Goal: Transaction & Acquisition: Purchase product/service

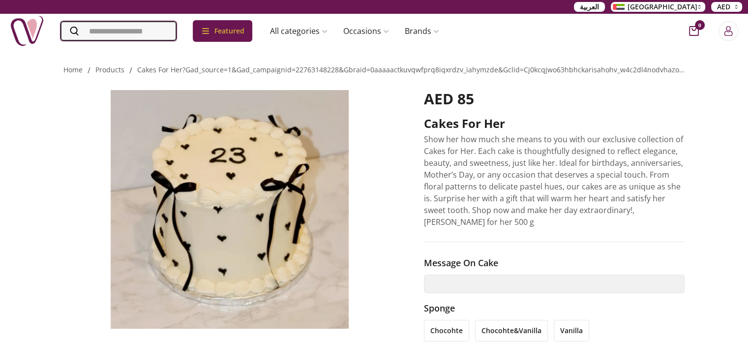
click at [147, 31] on input "Search" at bounding box center [118, 31] width 116 height 20
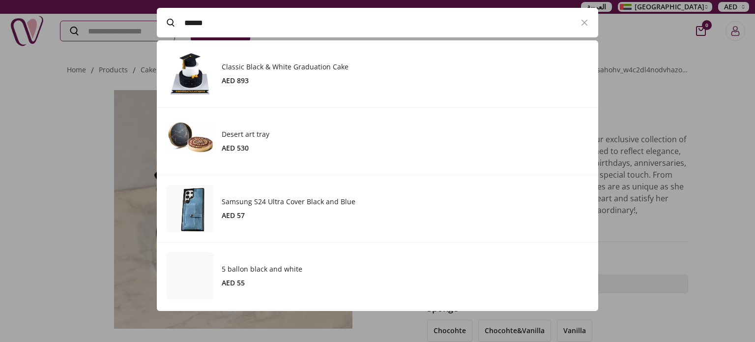
scroll to position [270, 441]
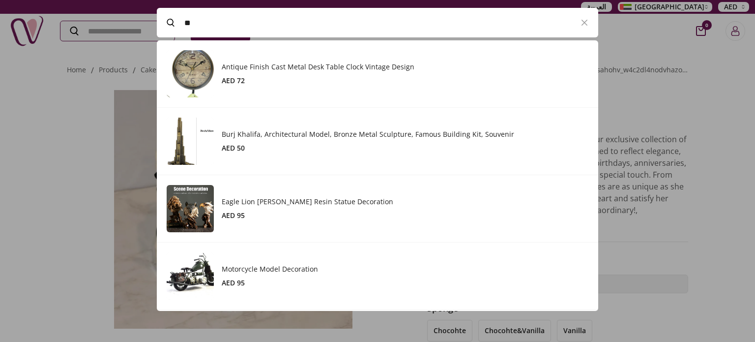
type input "*"
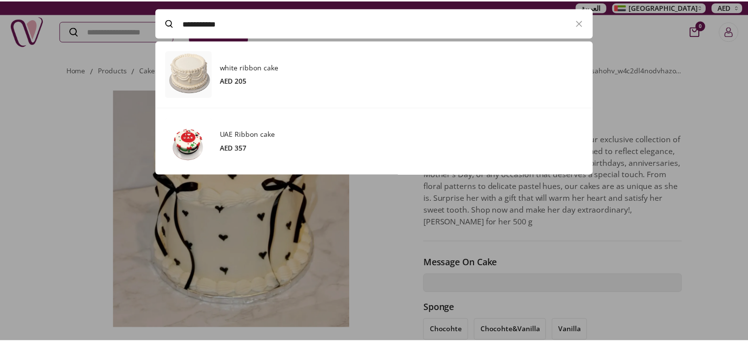
scroll to position [134, 441]
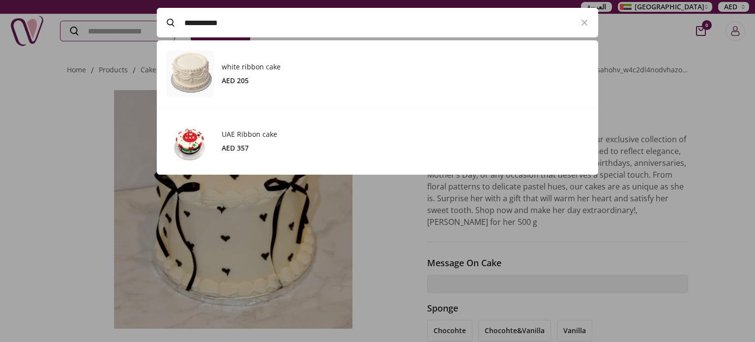
type input "**********"
click at [82, 108] on div at bounding box center [377, 171] width 755 height 342
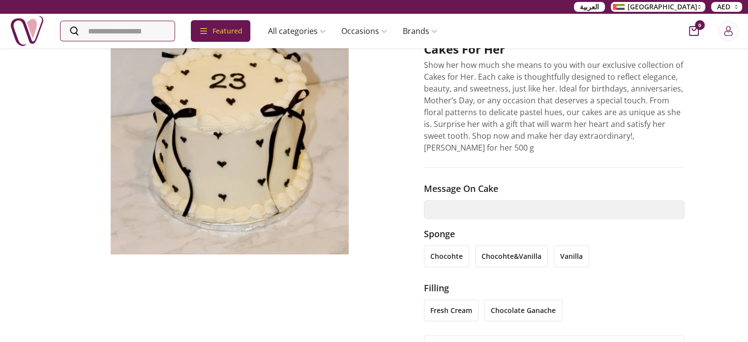
scroll to position [49, 0]
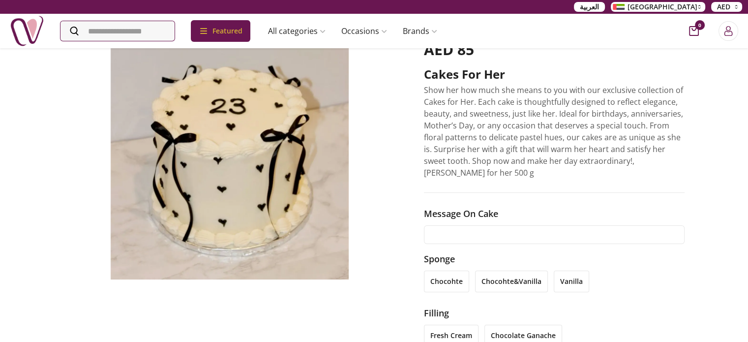
click at [494, 233] on input "text" at bounding box center [554, 234] width 261 height 19
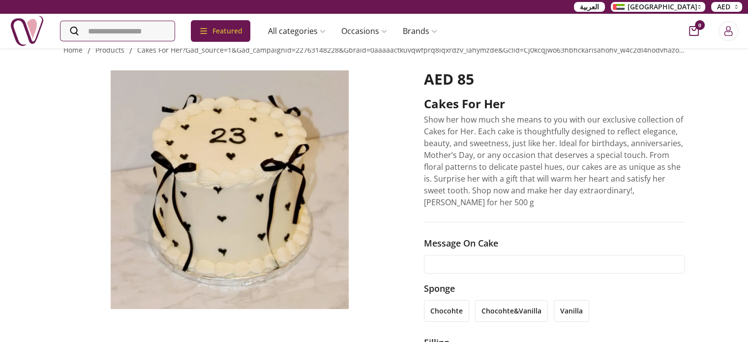
scroll to position [0, 0]
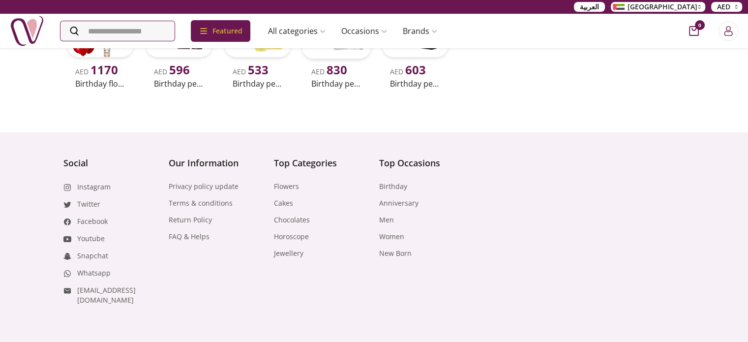
scroll to position [653, 0]
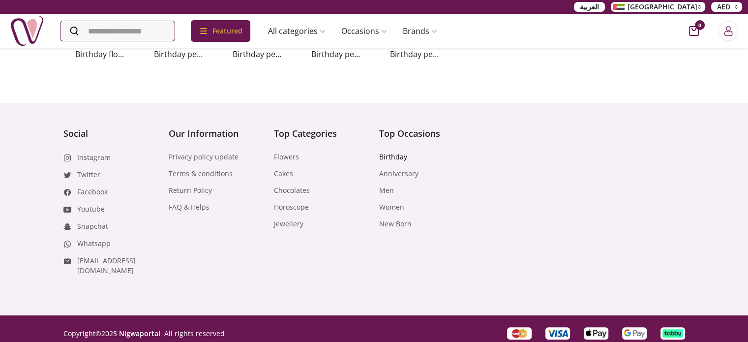
click at [390, 155] on link "Birthday" at bounding box center [393, 157] width 28 height 10
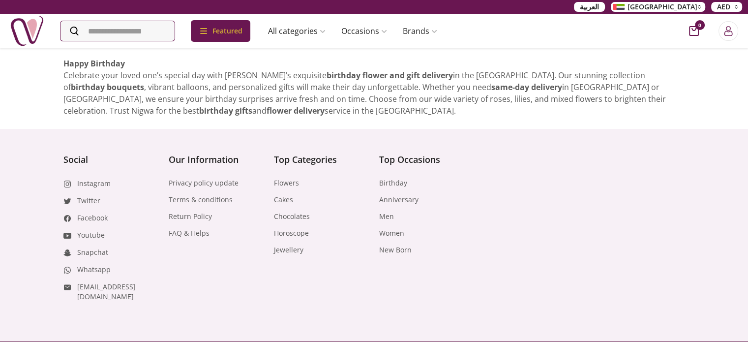
scroll to position [547, 0]
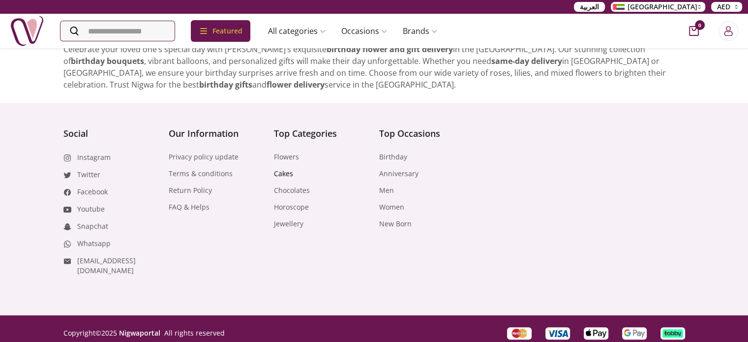
click at [282, 176] on link "Cakes" at bounding box center [283, 174] width 19 height 10
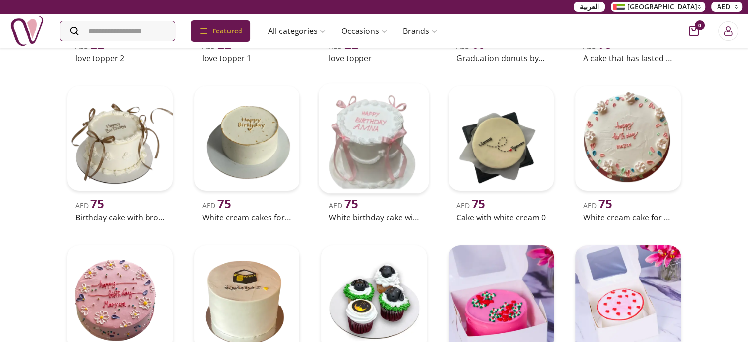
scroll to position [442, 0]
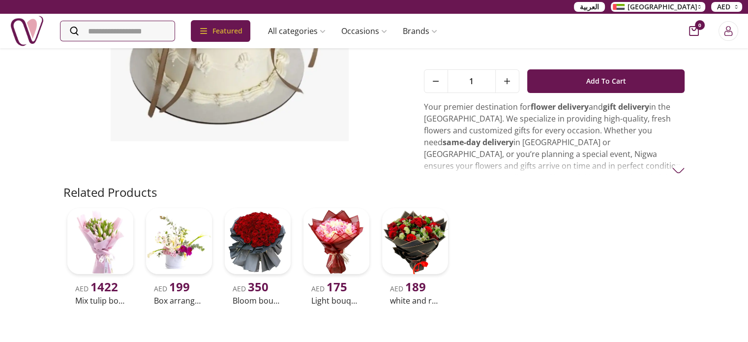
scroll to position [246, 0]
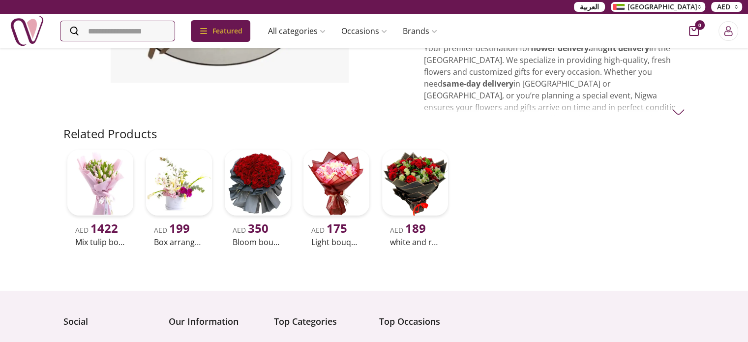
click at [674, 110] on img at bounding box center [678, 112] width 12 height 12
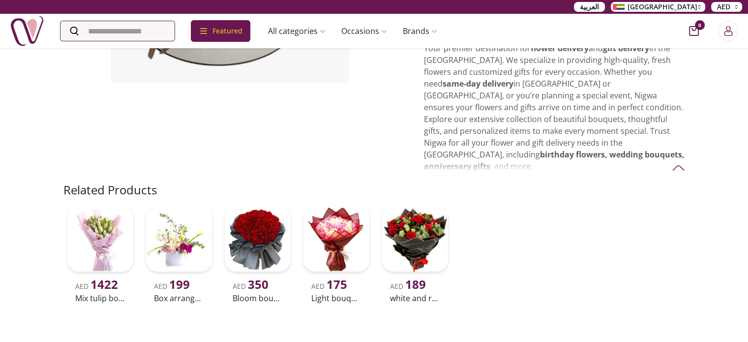
scroll to position [295, 0]
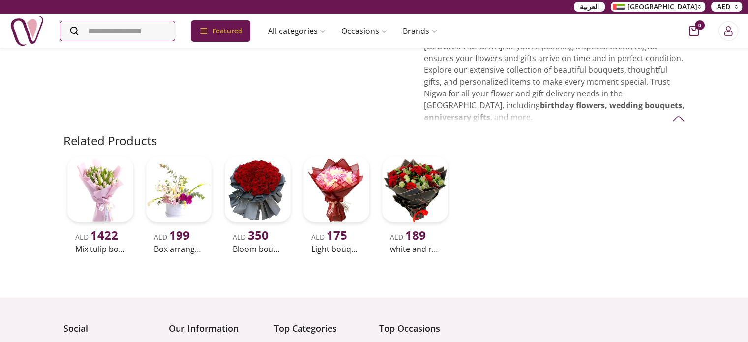
click at [484, 104] on p "Your premier destination for flower delivery and gift delivery in the UAE. We s…" at bounding box center [554, 58] width 261 height 130
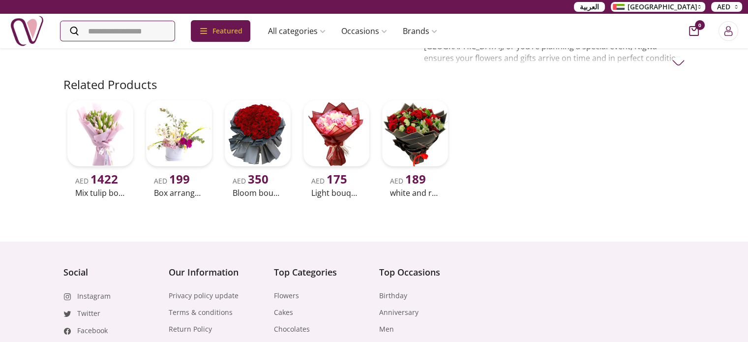
click at [464, 105] on div "Related Products AED 1422 Mix tulip bouquet AED 199 Box arrangement of calla li…" at bounding box center [373, 139] width 621 height 125
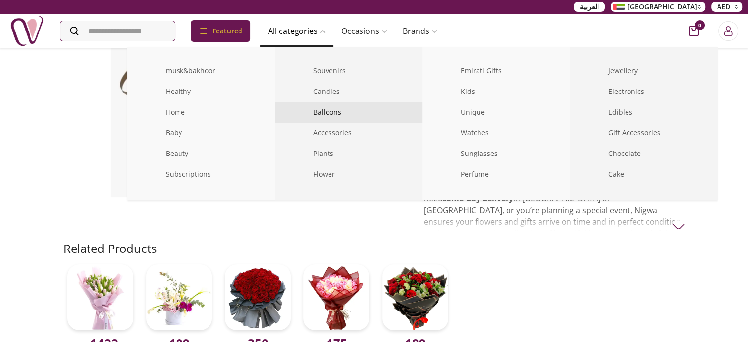
scroll to position [98, 0]
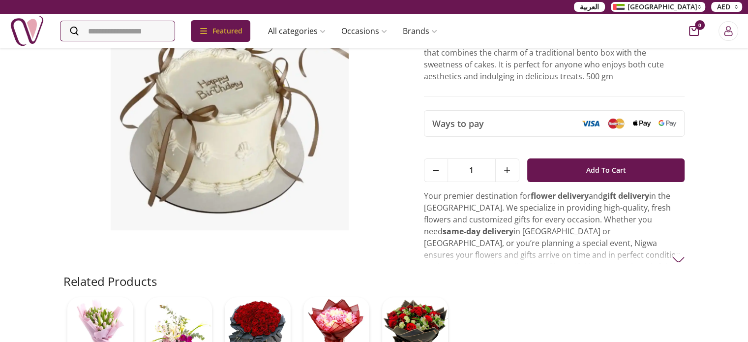
click at [583, 273] on div "Related Products" at bounding box center [373, 281] width 621 height 16
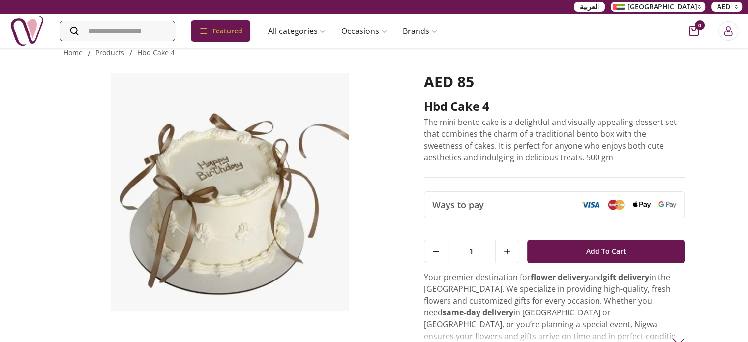
scroll to position [0, 0]
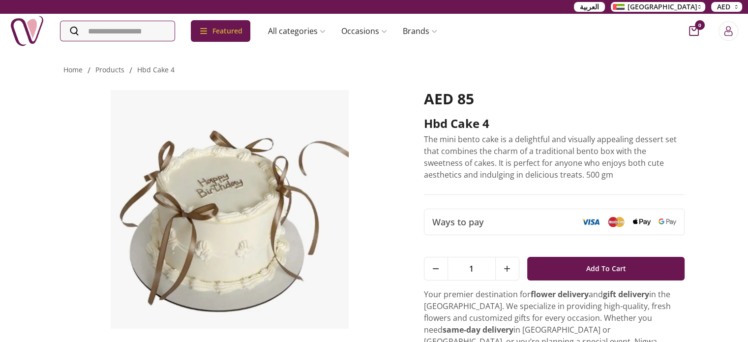
click at [540, 153] on p "The mini bento cake is a delightful and visually appealing dessert set that com…" at bounding box center [554, 156] width 261 height 47
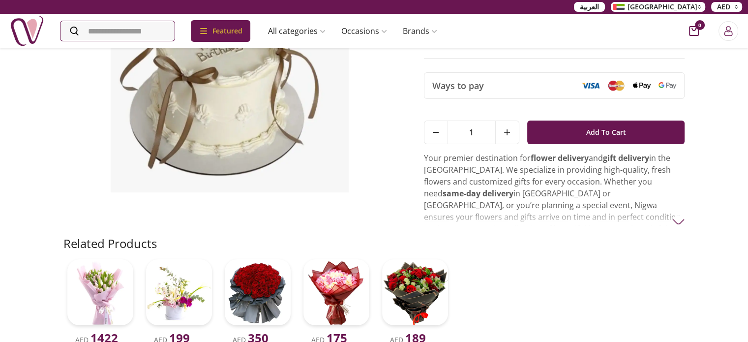
scroll to position [98, 0]
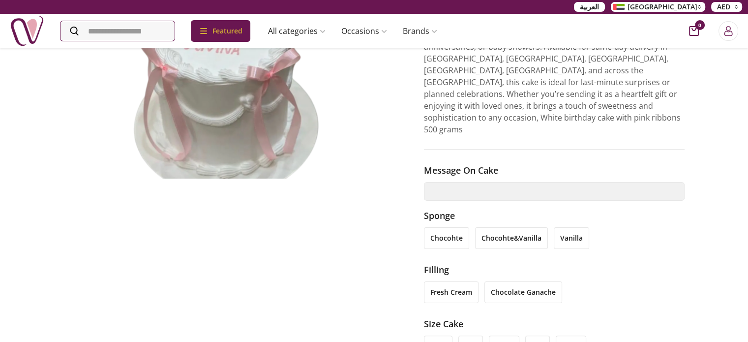
scroll to position [246, 0]
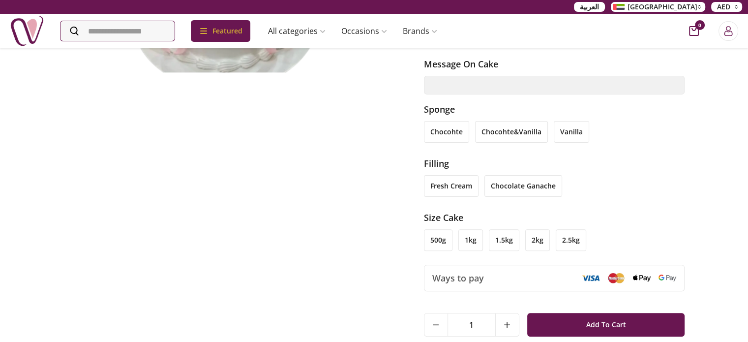
click at [572, 229] on li "2.5kg" at bounding box center [570, 240] width 30 height 22
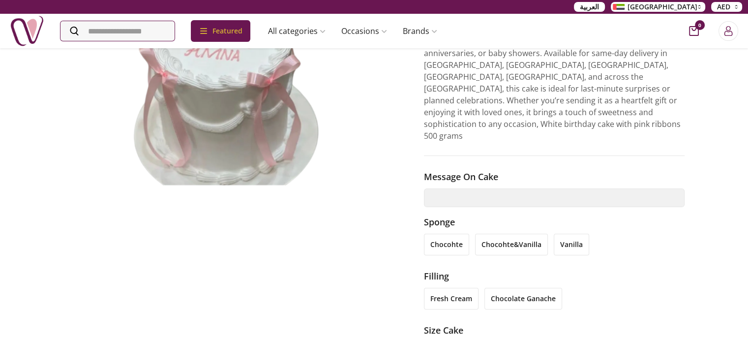
scroll to position [197, 0]
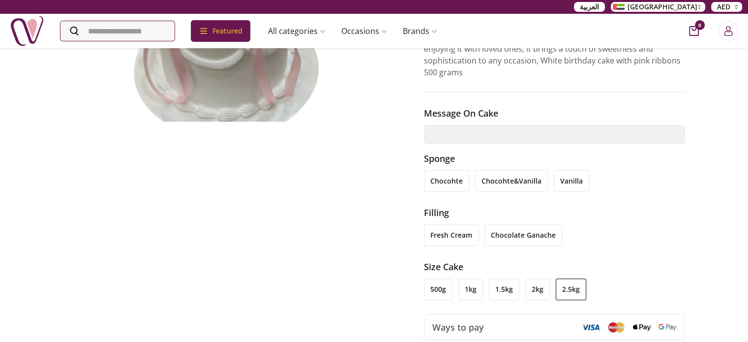
click at [473, 278] on li "1kg" at bounding box center [470, 289] width 25 height 22
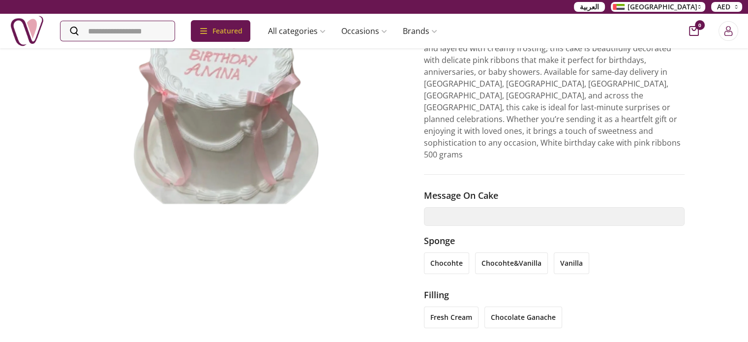
scroll to position [147, 0]
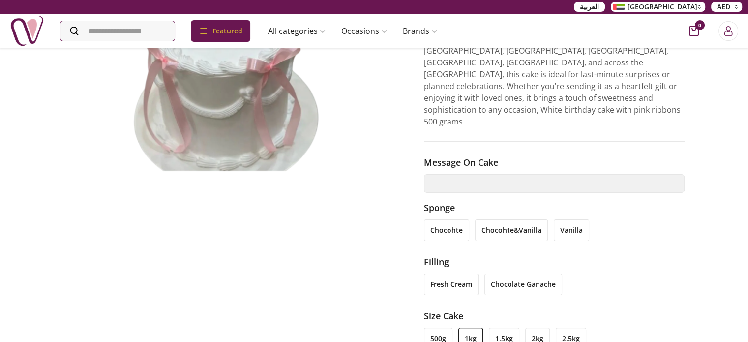
drag, startPoint x: 435, startPoint y: 319, endPoint x: 436, endPoint y: 314, distance: 5.3
click at [435, 327] on li "500g" at bounding box center [438, 338] width 29 height 22
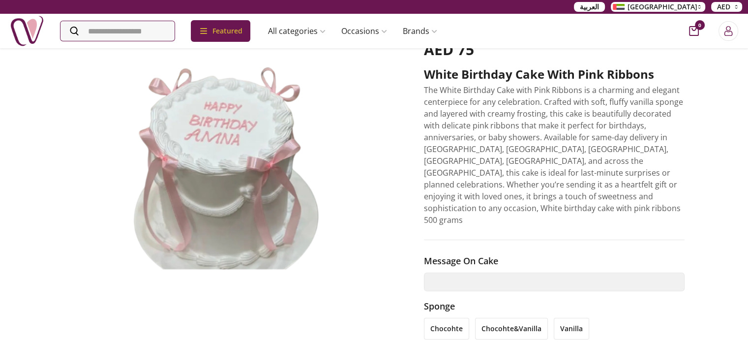
scroll to position [0, 0]
